Goal: Information Seeking & Learning: Learn about a topic

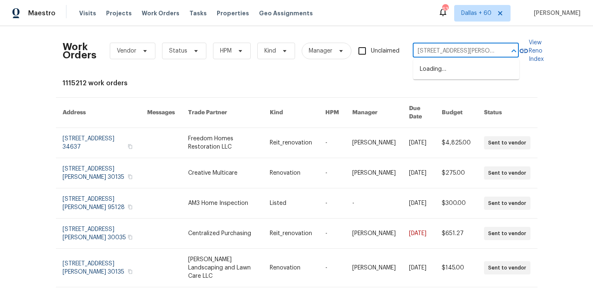
scroll to position [0, 22]
type input "[STREET_ADDRESS][PERSON_NAME]"
click at [468, 70] on li "[STREET_ADDRESS][PERSON_NAME]" at bounding box center [466, 74] width 106 height 22
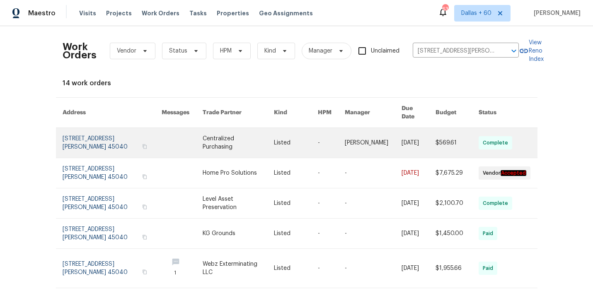
click at [238, 131] on link at bounding box center [238, 143] width 71 height 30
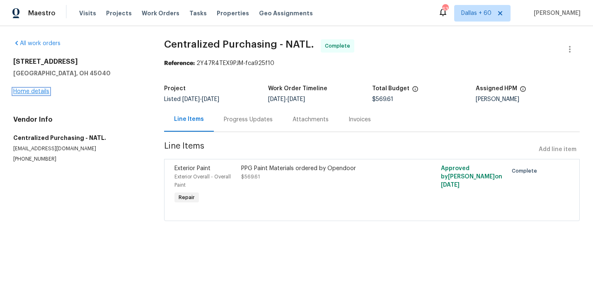
click at [38, 92] on link "Home details" at bounding box center [31, 92] width 36 height 6
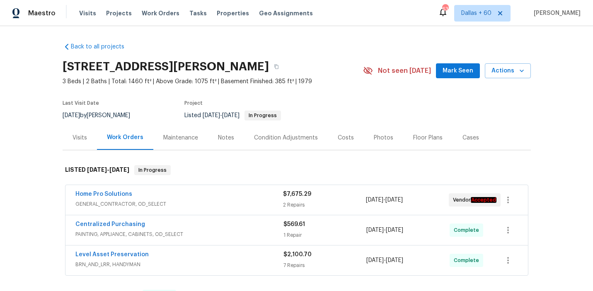
click at [243, 204] on span "GENERAL_CONTRACTOR, OD_SELECT" at bounding box center [179, 204] width 208 height 8
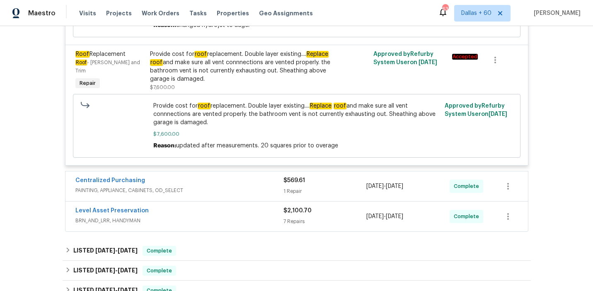
scroll to position [316, 0]
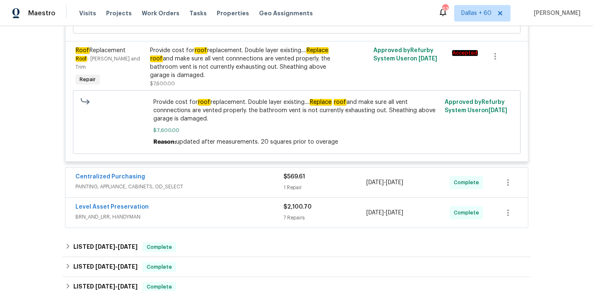
click at [233, 184] on span "PAINTING, APPLIANCE, CABINETS, OD_SELECT" at bounding box center [179, 187] width 208 height 8
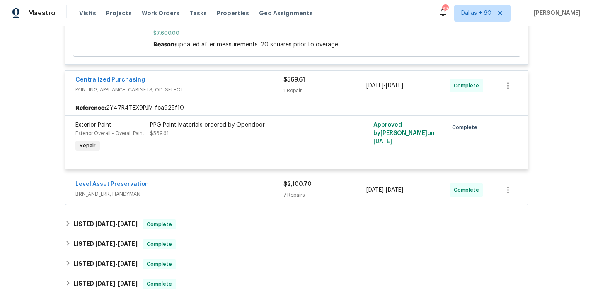
scroll to position [415, 0]
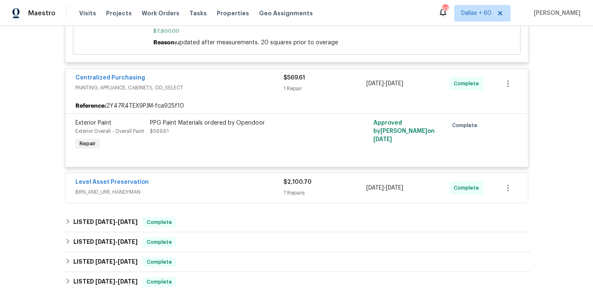
click at [233, 184] on div "Level Asset Preservation" at bounding box center [179, 183] width 208 height 10
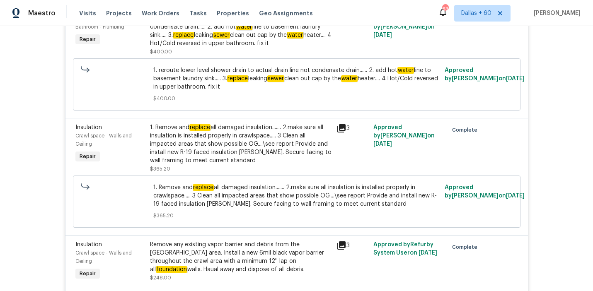
scroll to position [624, 0]
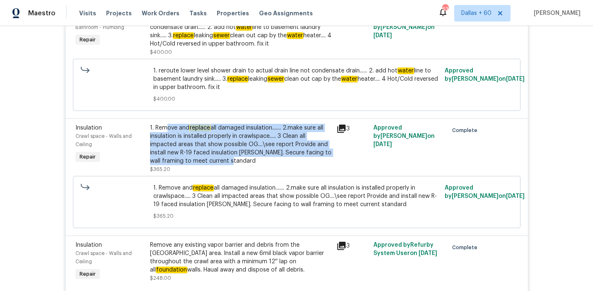
drag, startPoint x: 166, startPoint y: 130, endPoint x: 280, endPoint y: 161, distance: 117.8
click at [280, 161] on div "1. Remove and replace all damaged insulation....... 2.make sure all insulation …" at bounding box center [241, 144] width 182 height 41
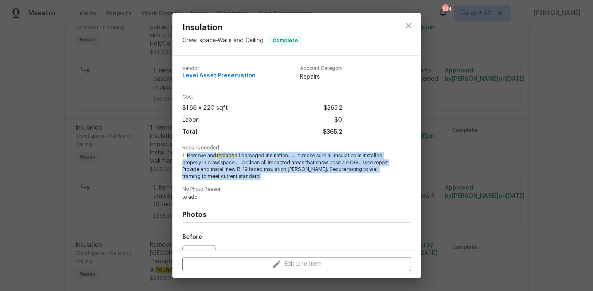
drag, startPoint x: 187, startPoint y: 158, endPoint x: 289, endPoint y: 187, distance: 105.8
click at [289, 187] on div "Vendor Level Asset Preservation Account Category Repairs Cost $1.66 x 220 sqft …" at bounding box center [296, 198] width 229 height 278
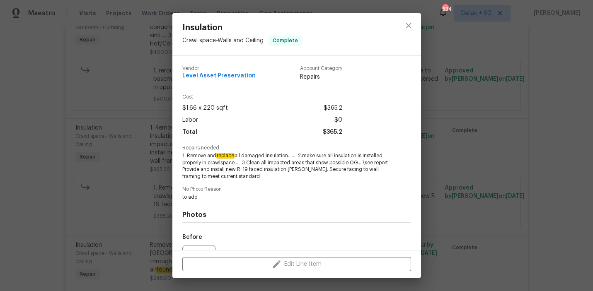
click at [24, 156] on div "Insulation Crawl space - Walls and Ceiling Complete Vendor Level Asset Preserva…" at bounding box center [296, 145] width 593 height 291
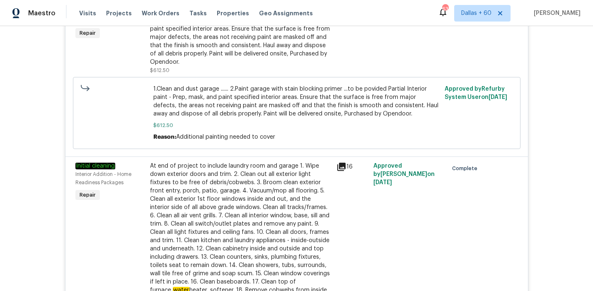
scroll to position [920, 0]
